Goal: Navigation & Orientation: Find specific page/section

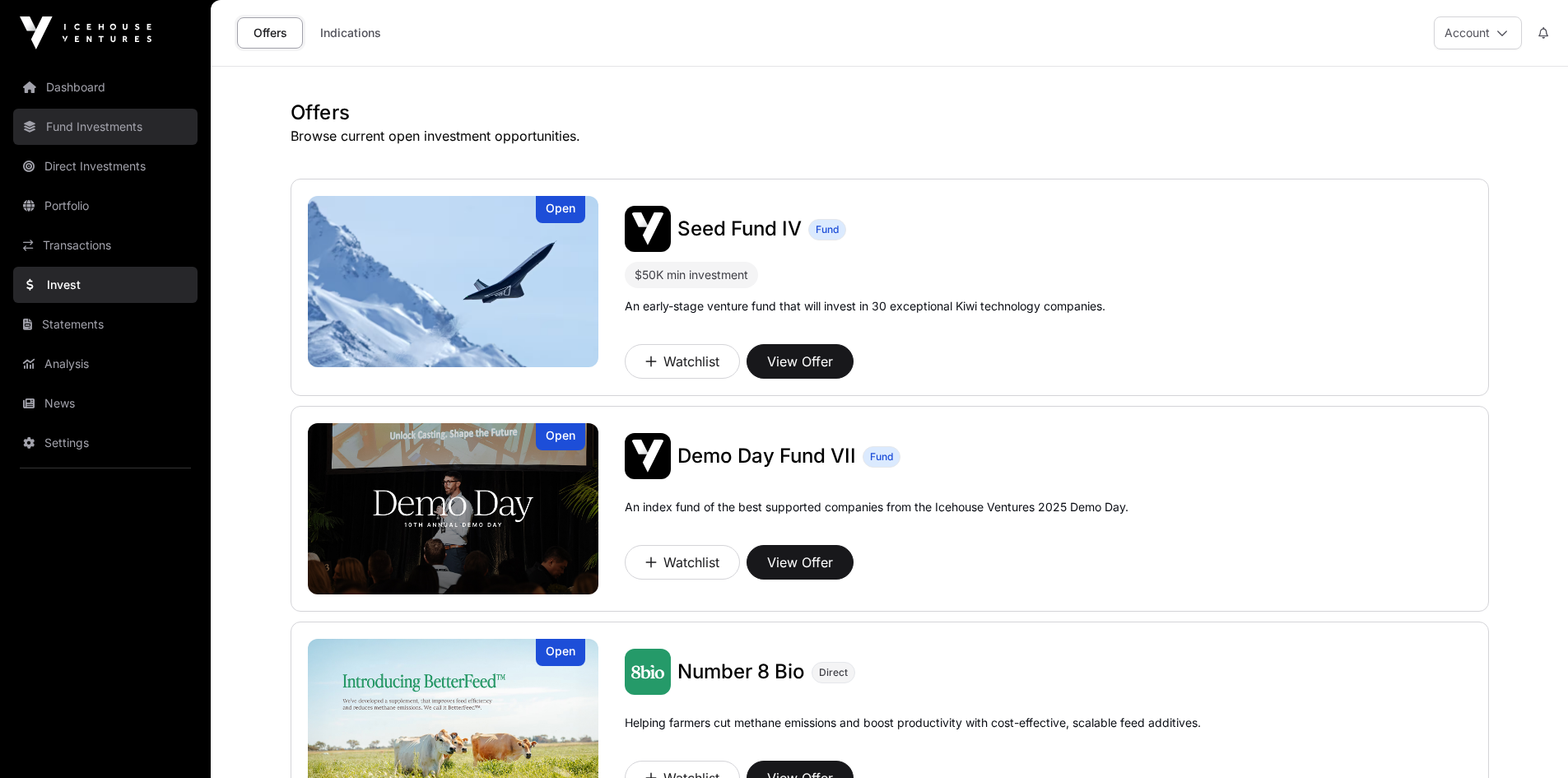
click at [114, 131] on link "Fund Investments" at bounding box center [105, 126] width 184 height 36
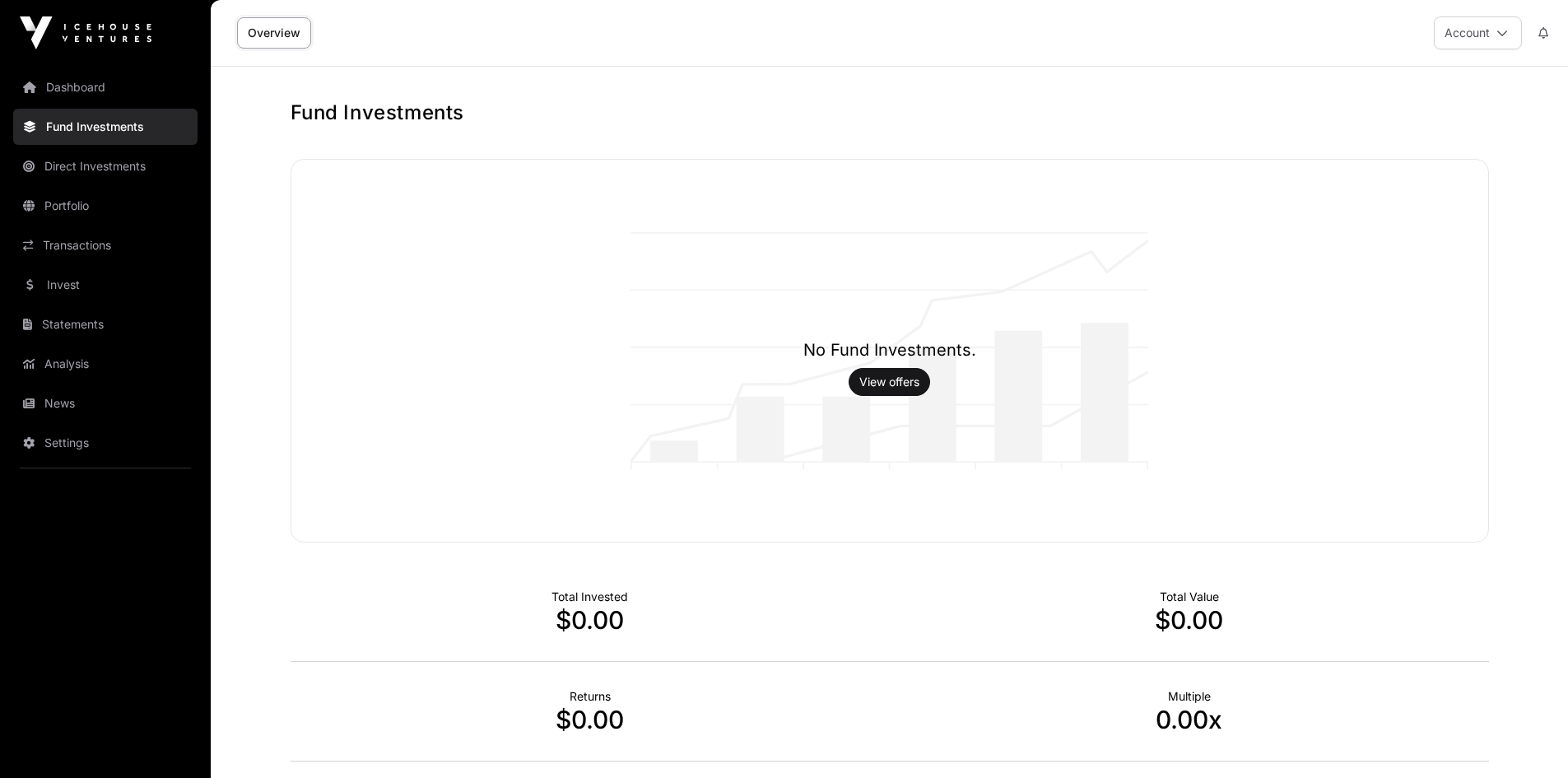
click at [118, 184] on nav "Dashboard Fund Investments Direct Investments Portfolio Transactions Invest Sta…" at bounding box center [105, 414] width 211 height 698
click at [124, 176] on link "Direct Investments" at bounding box center [105, 166] width 184 height 36
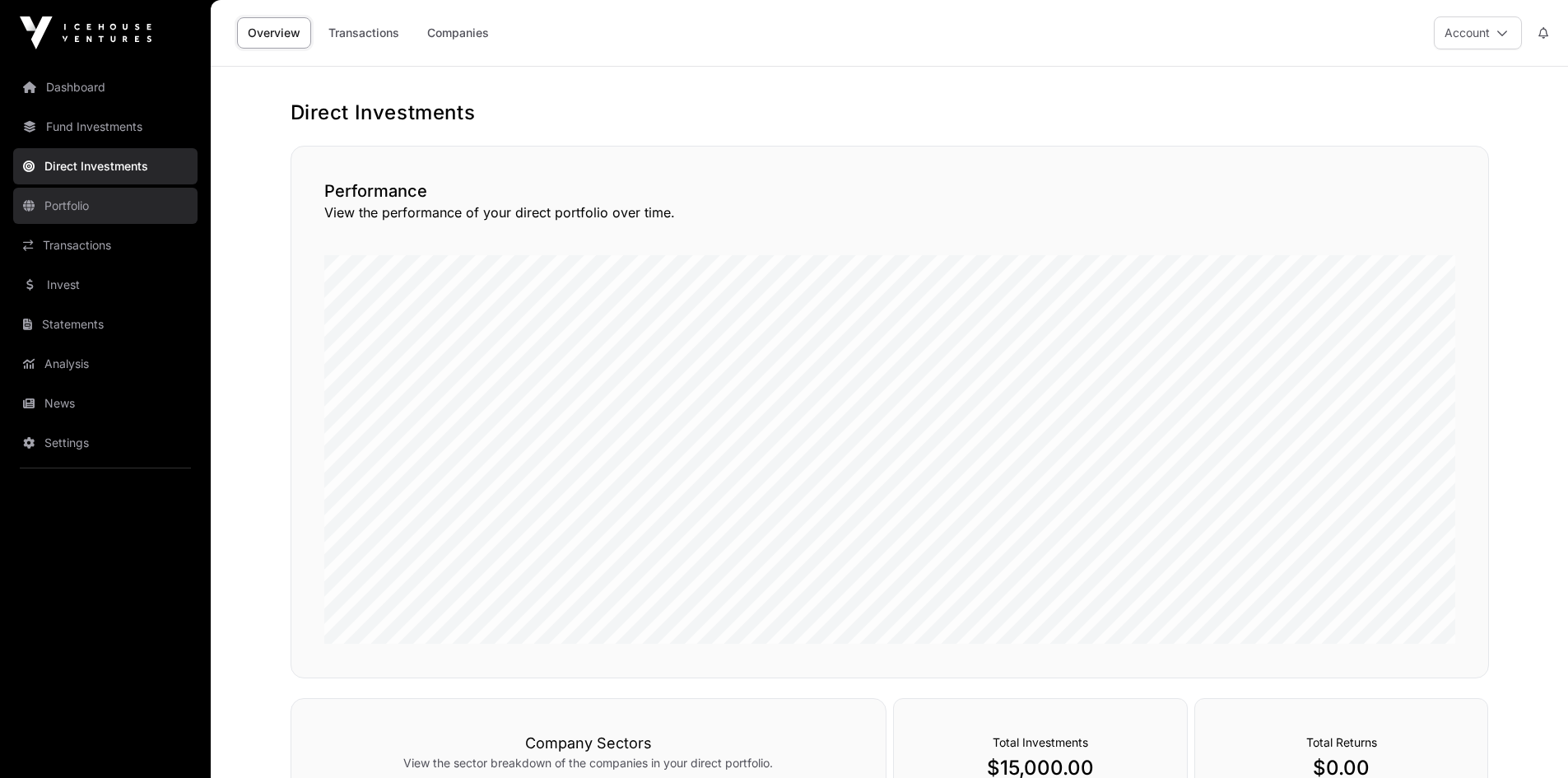
click at [101, 210] on link "Portfolio" at bounding box center [105, 205] width 184 height 36
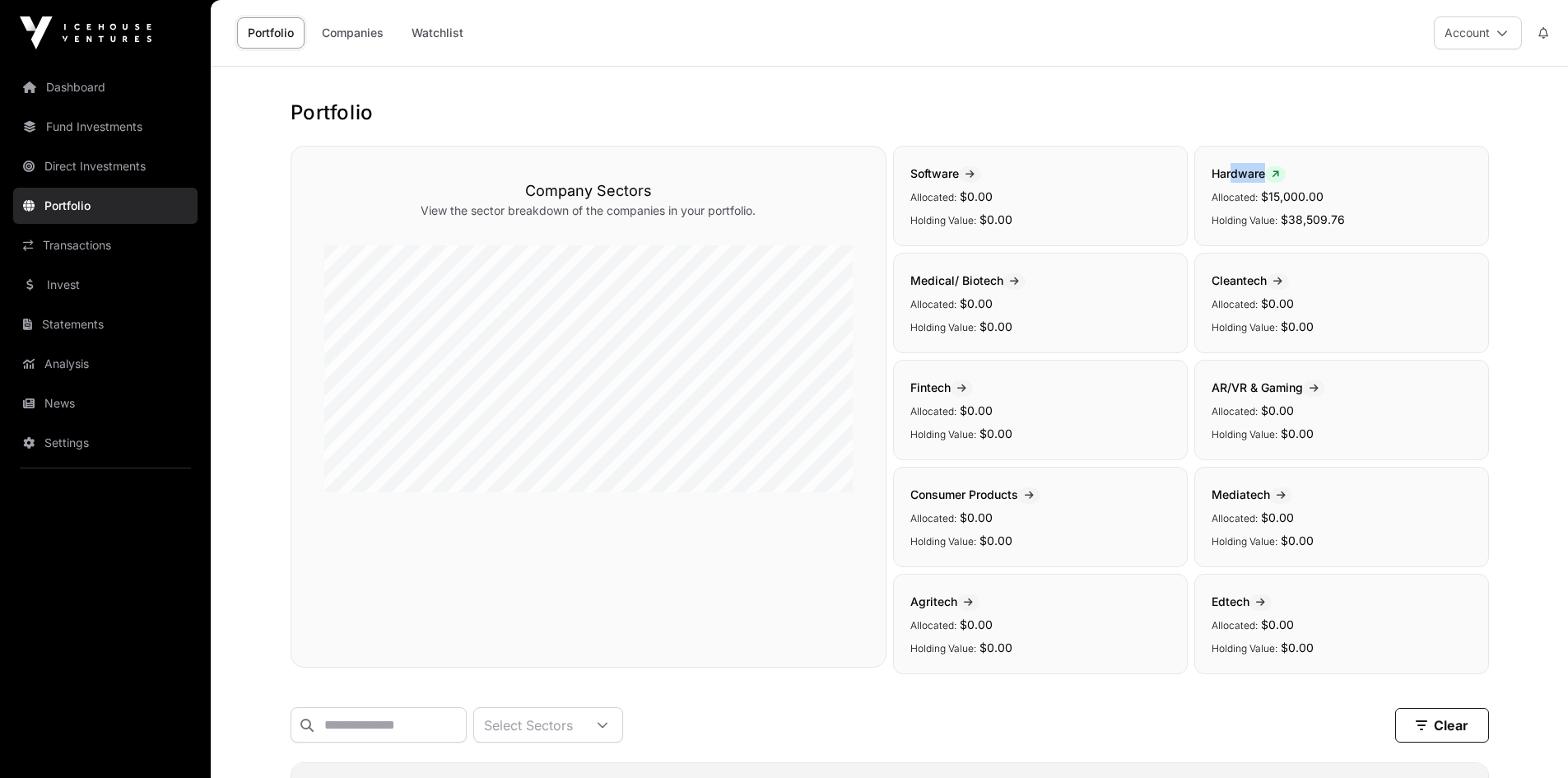
drag, startPoint x: 1285, startPoint y: 176, endPoint x: 1228, endPoint y: 178, distance: 57.0
click at [1228, 178] on span "Hardware" at bounding box center [1248, 173] width 74 height 14
